Goal: Information Seeking & Learning: Learn about a topic

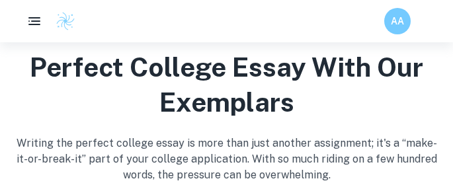
scroll to position [544, 0]
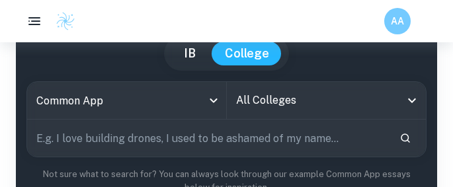
scroll to position [101, 0]
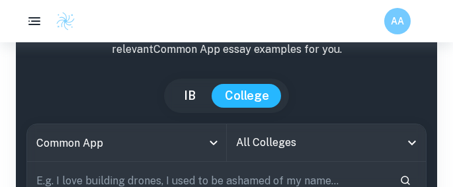
click at [197, 92] on button "IB" at bounding box center [190, 96] width 38 height 24
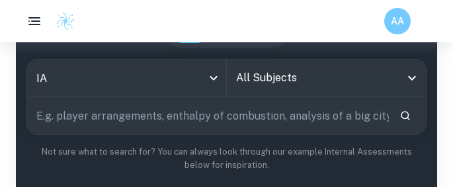
scroll to position [150, 0]
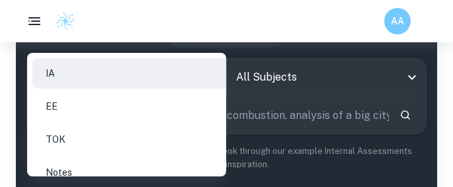
click at [116, 101] on li "EE" at bounding box center [131, 106] width 199 height 30
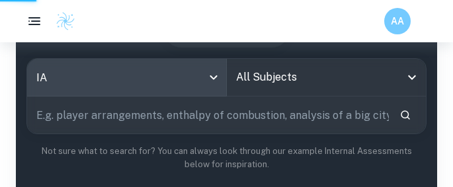
type input "ee"
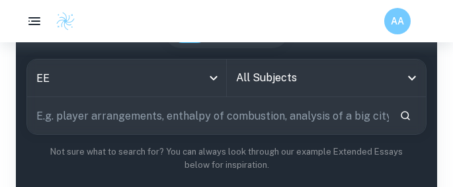
scroll to position [145, 0]
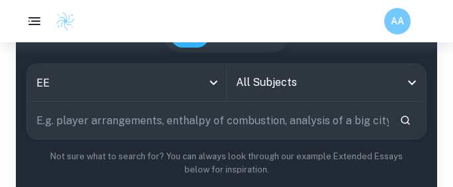
click at [259, 86] on input "All Subjects" at bounding box center [317, 82] width 168 height 25
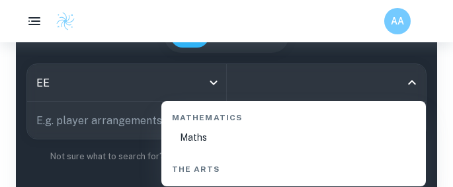
scroll to position [2198, 0]
click at [212, 132] on li "Maths" at bounding box center [294, 137] width 254 height 30
type input "Maths"
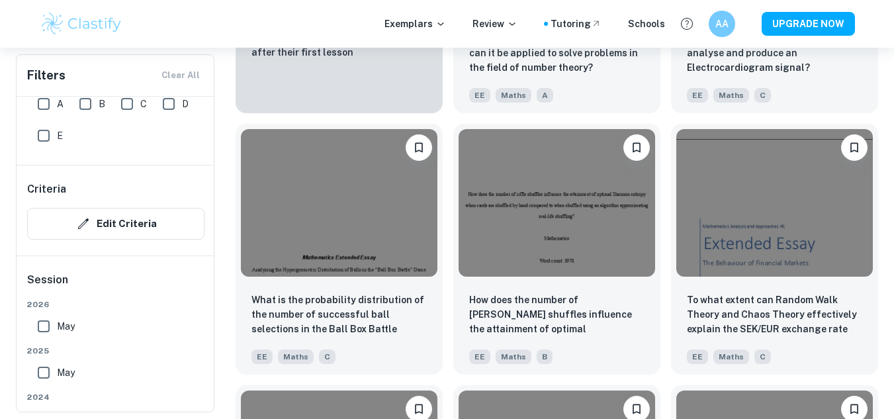
scroll to position [1134, 0]
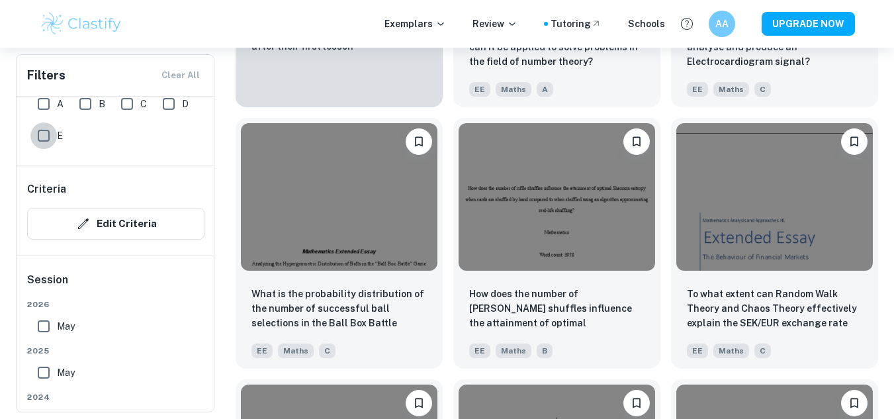
click at [38, 137] on input "E" at bounding box center [43, 135] width 26 height 26
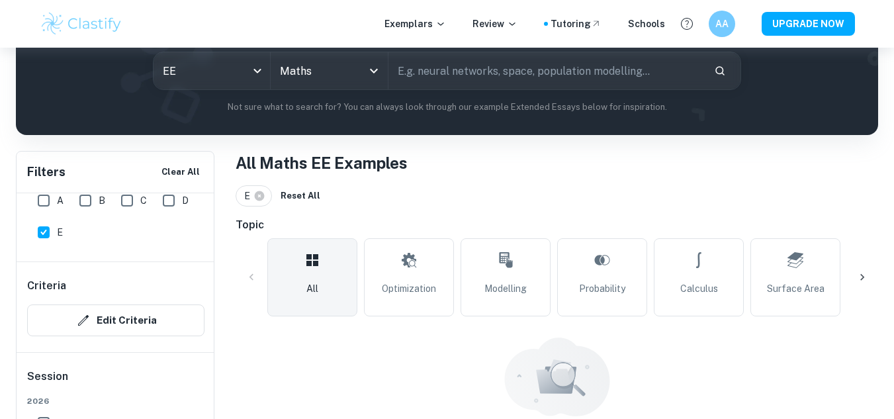
scroll to position [253, 0]
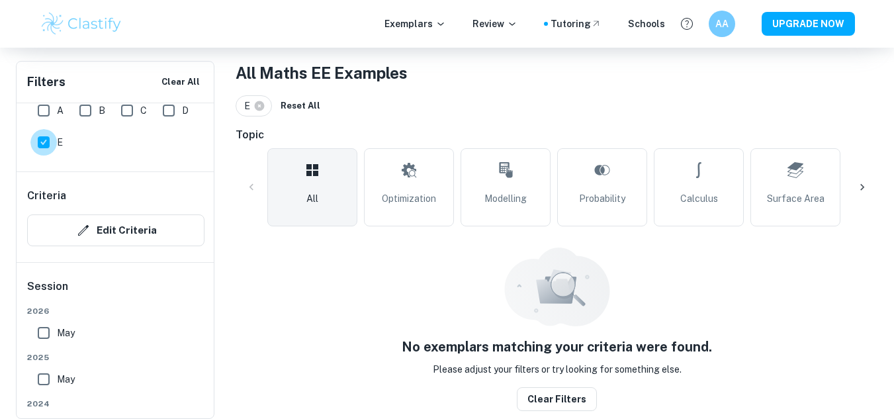
click at [41, 144] on input "E" at bounding box center [43, 142] width 26 height 26
checkbox input "false"
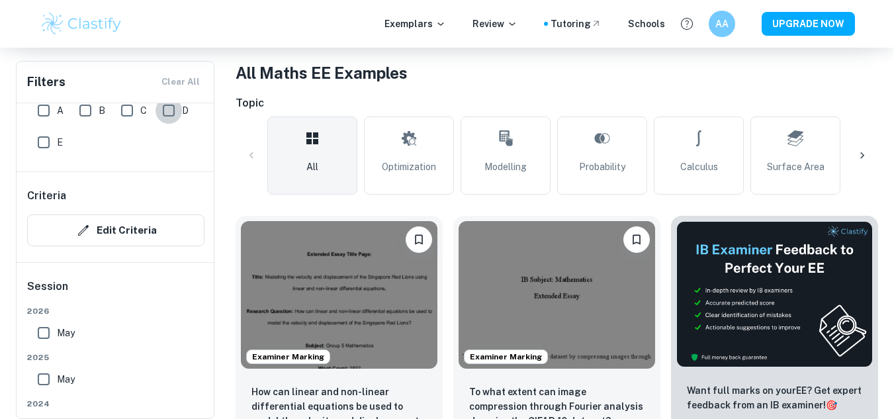
click at [171, 114] on input "D" at bounding box center [169, 110] width 26 height 26
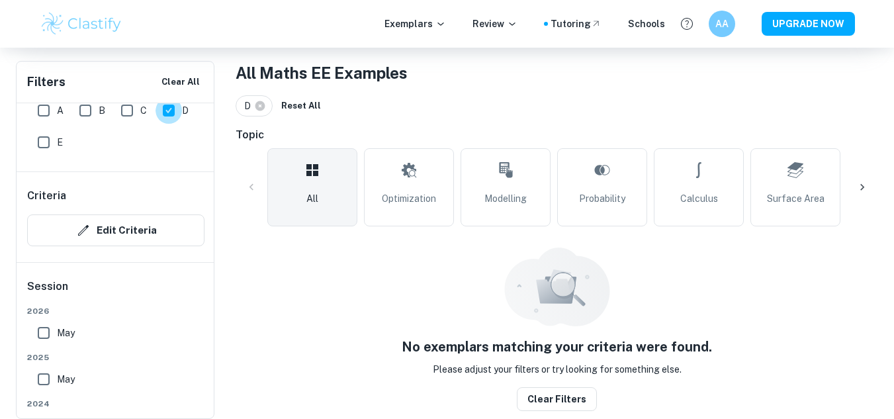
click at [171, 111] on input "D" at bounding box center [169, 110] width 26 height 26
checkbox input "false"
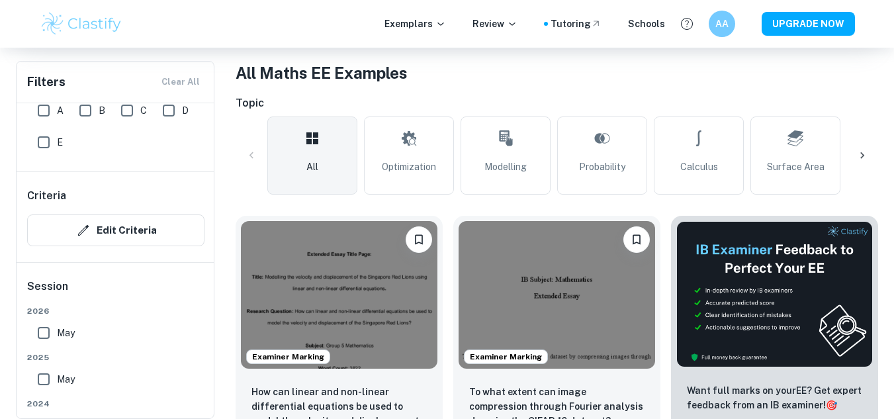
click at [122, 112] on input "C" at bounding box center [127, 110] width 26 height 26
checkbox input "true"
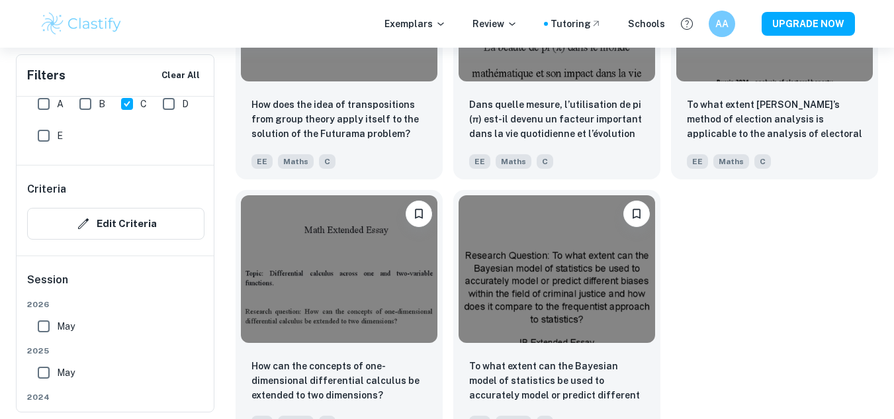
scroll to position [1320, 0]
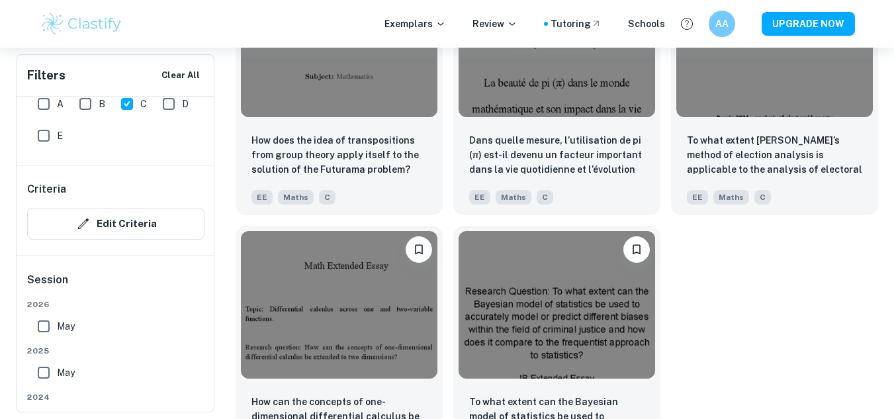
click at [95, 108] on input "B" at bounding box center [85, 104] width 26 height 26
checkbox input "true"
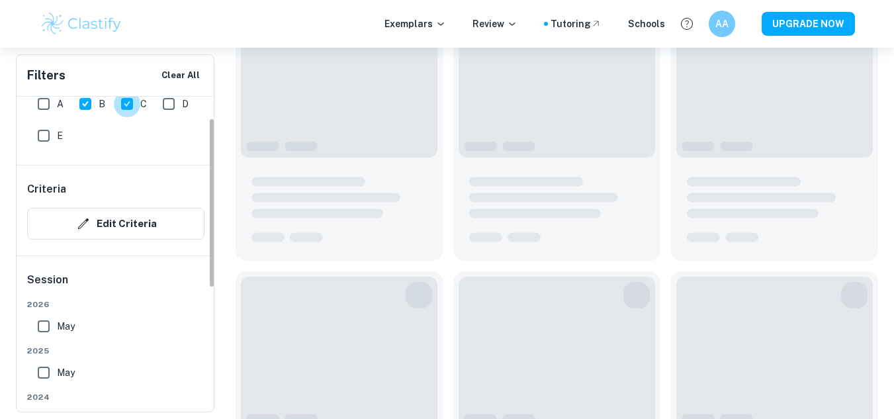
click at [126, 99] on input "C" at bounding box center [127, 104] width 26 height 26
checkbox input "false"
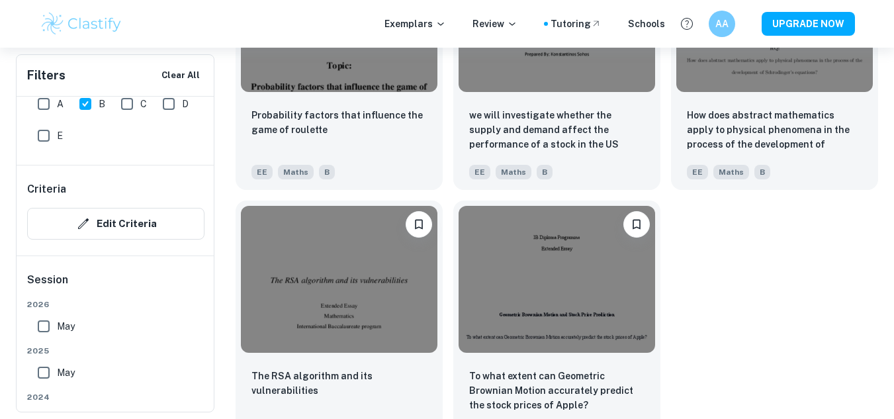
scroll to position [2683, 0]
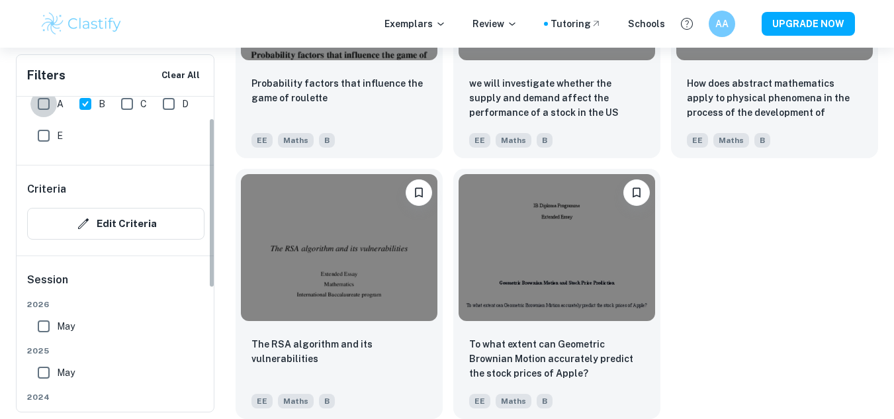
click at [49, 101] on input "A" at bounding box center [43, 104] width 26 height 26
checkbox input "true"
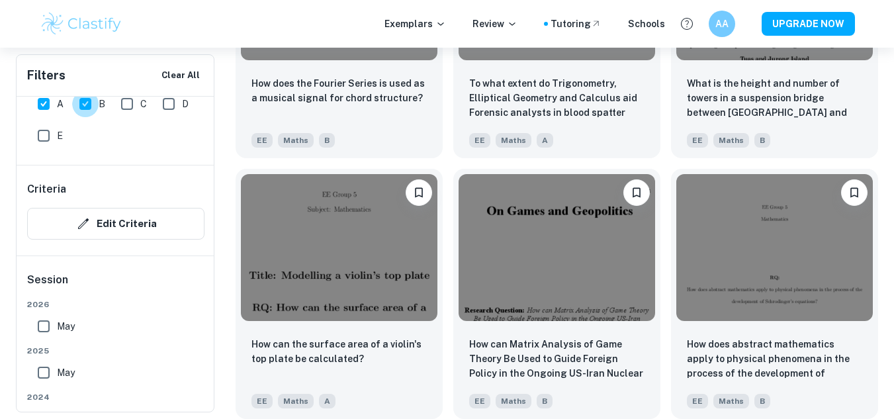
click at [94, 106] on input "B" at bounding box center [85, 104] width 26 height 26
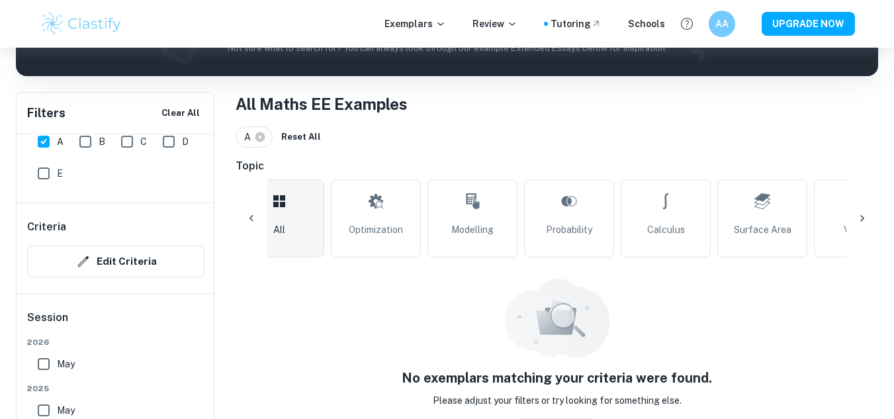
scroll to position [253, 0]
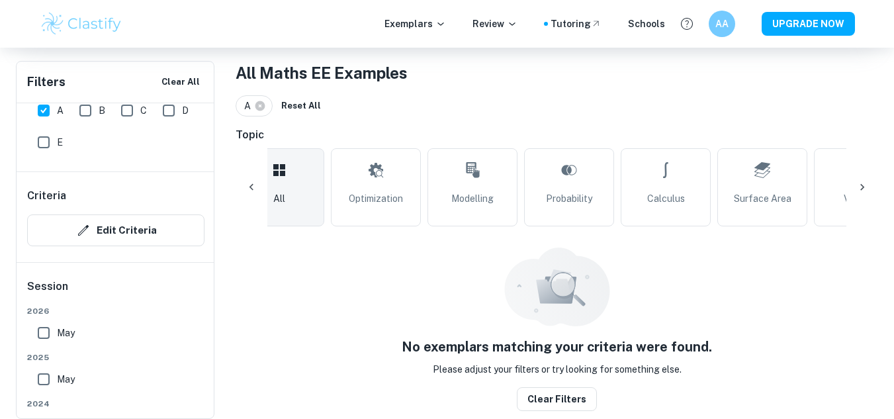
drag, startPoint x: 565, startPoint y: 246, endPoint x: 582, endPoint y: 303, distance: 59.5
click at [453, 187] on div "All Maths EE Examples A Reset All Topic All Optimization Modelling Probability …" at bounding box center [557, 236] width 643 height 350
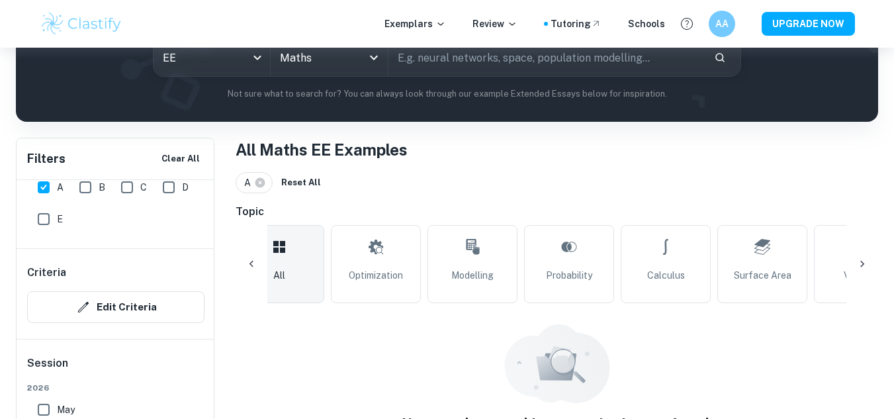
scroll to position [172, 0]
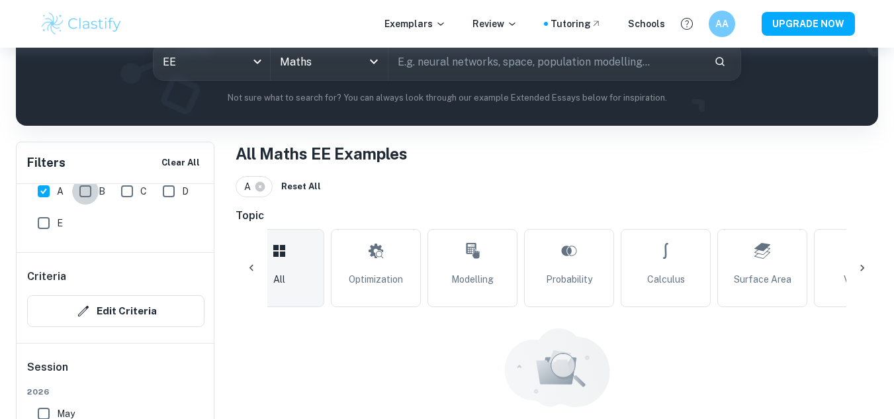
click at [85, 187] on input "B" at bounding box center [85, 191] width 26 height 26
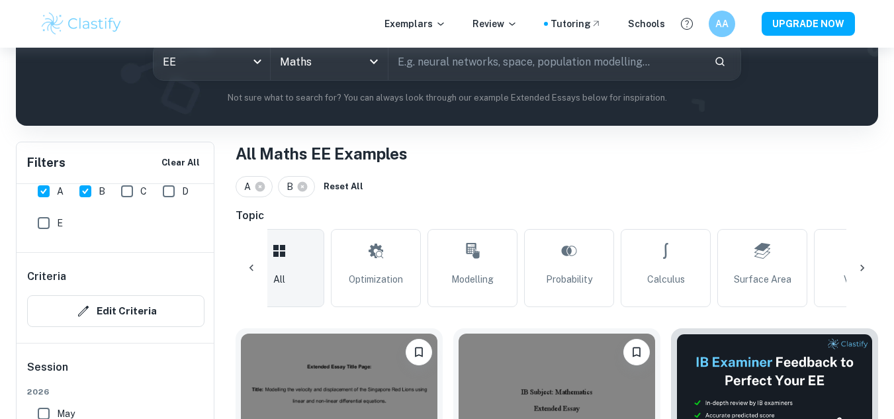
drag, startPoint x: 50, startPoint y: 191, endPoint x: 89, endPoint y: 195, distance: 39.3
click at [89, 187] on div "A B C D E" at bounding box center [123, 205] width 183 height 64
click at [89, 187] on input "B" at bounding box center [85, 191] width 26 height 26
checkbox input "false"
click at [44, 187] on input "A" at bounding box center [43, 191] width 26 height 26
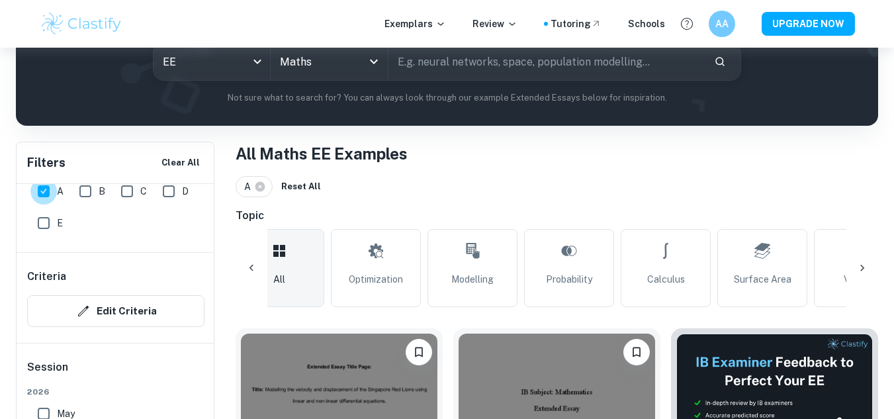
checkbox input "false"
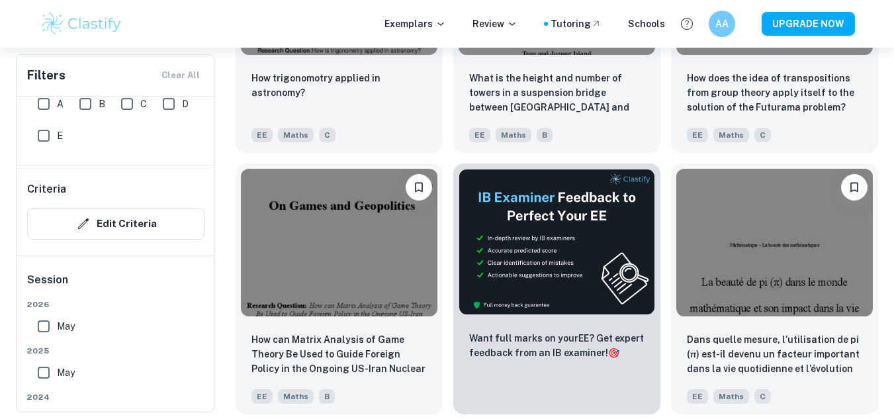
scroll to position [437, 0]
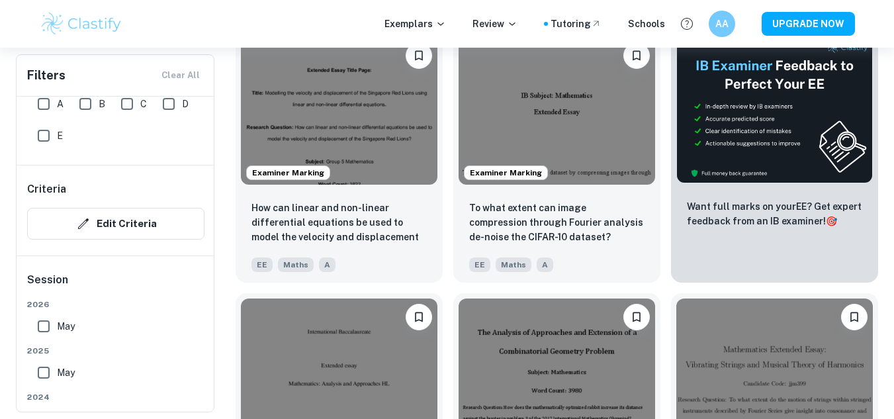
drag, startPoint x: 873, startPoint y: 40, endPoint x: 880, endPoint y: 52, distance: 13.4
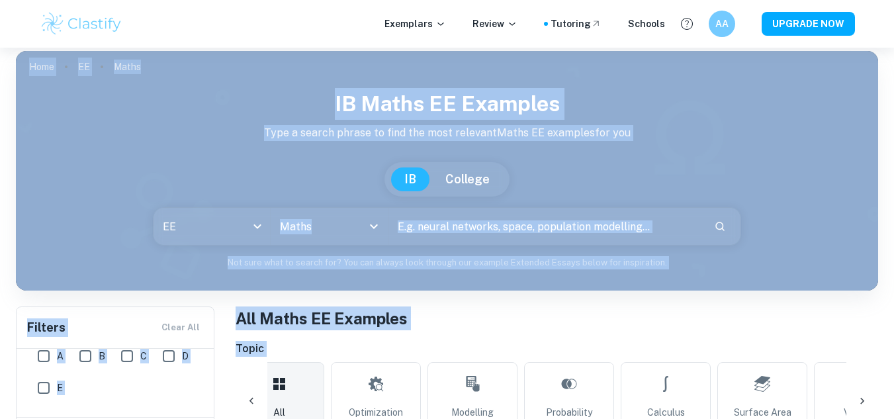
scroll to position [0, 0]
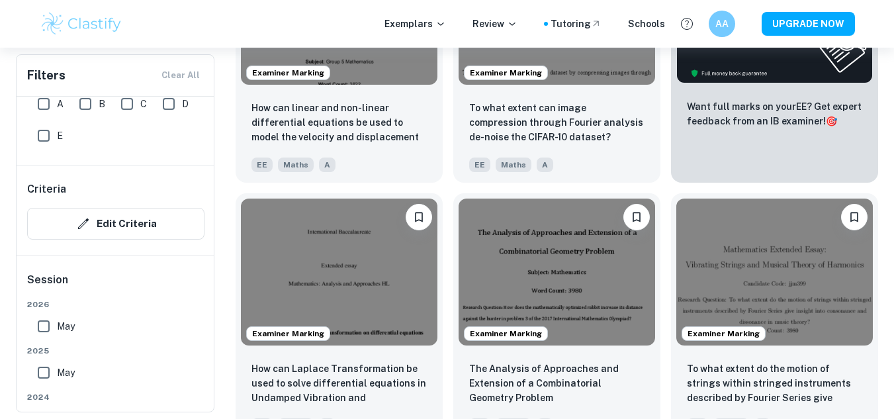
scroll to position [540, 0]
